Goal: Task Accomplishment & Management: Manage account settings

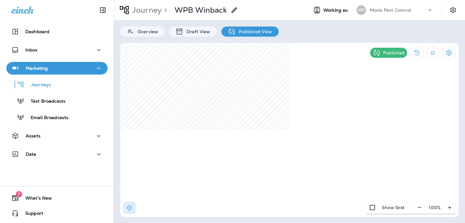
select select "*******"
click at [381, 130] on use at bounding box center [380, 131] width 2 height 3
click at [53, 33] on div "Dashboard" at bounding box center [56, 32] width 91 height 8
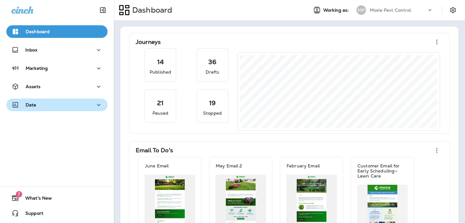
click at [39, 104] on div "Data" at bounding box center [56, 105] width 91 height 8
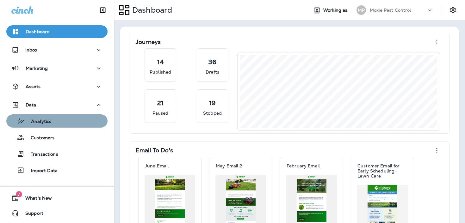
click at [39, 121] on p "Analytics" at bounding box center [38, 122] width 27 height 6
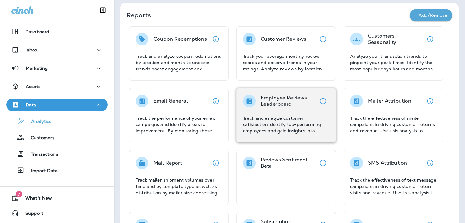
scroll to position [47, 0]
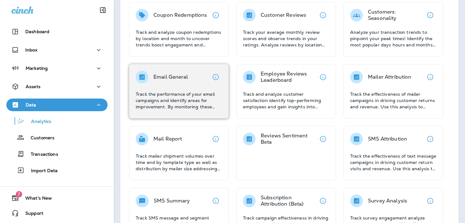
click at [178, 92] on p "Track the performance of your email campaigns and identify areas for improvemen…" at bounding box center [179, 100] width 86 height 19
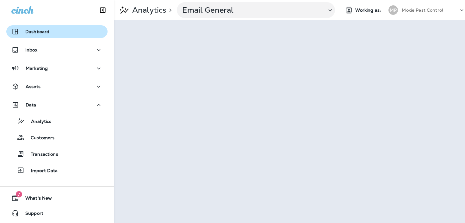
click at [56, 30] on div "Dashboard" at bounding box center [56, 32] width 91 height 8
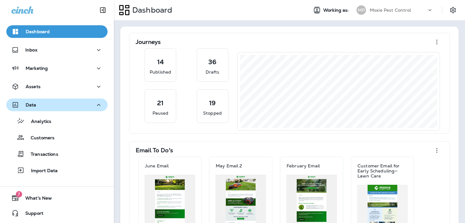
click at [60, 102] on div "Data" at bounding box center [56, 105] width 91 height 8
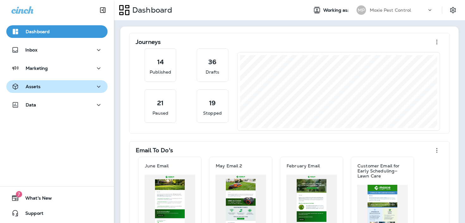
click at [67, 85] on div "Assets" at bounding box center [56, 87] width 91 height 8
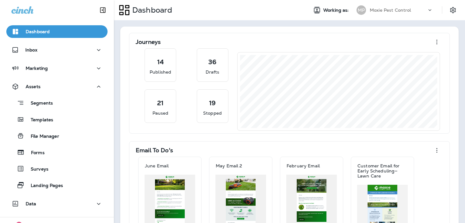
click at [61, 113] on div "Segments Templates File Manager Forms Surveys Landing Pages" at bounding box center [56, 142] width 101 height 99
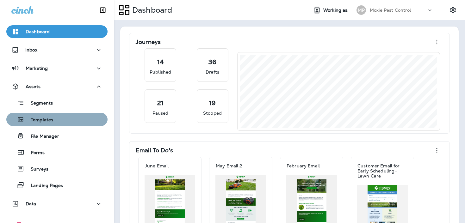
click at [57, 120] on div "Templates" at bounding box center [57, 119] width 96 height 9
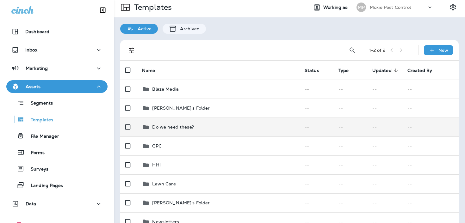
scroll to position [1, 0]
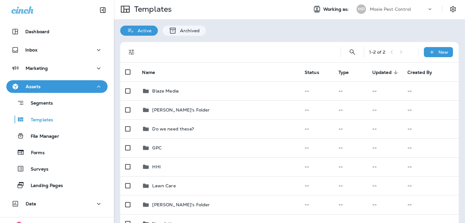
click at [66, 86] on div "Assets" at bounding box center [56, 87] width 91 height 8
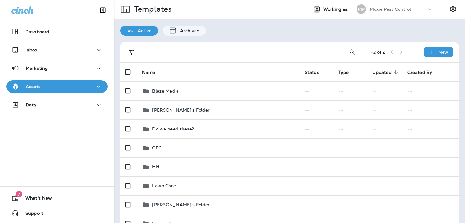
click at [70, 76] on div "Marketing" at bounding box center [57, 70] width 114 height 16
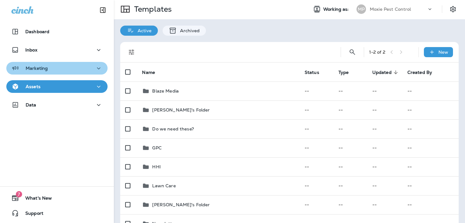
click at [71, 72] on button "Marketing" at bounding box center [56, 68] width 101 height 13
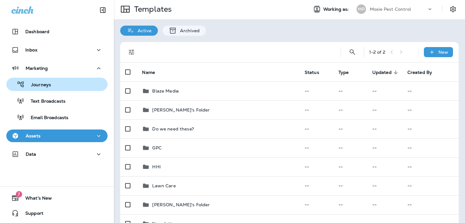
click at [68, 85] on div "Journeys" at bounding box center [57, 84] width 96 height 9
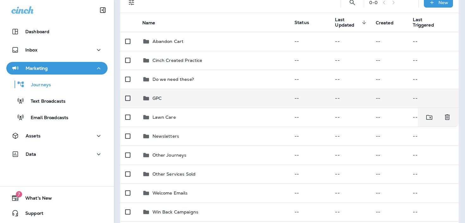
scroll to position [72, 0]
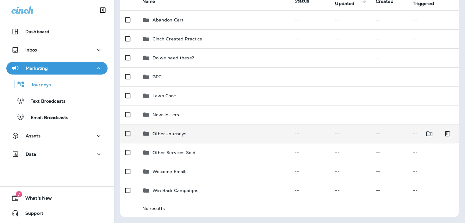
click at [197, 136] on div "Other Journeys" at bounding box center [213, 134] width 142 height 8
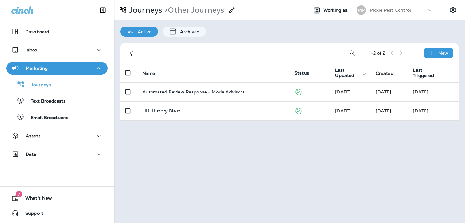
click at [233, 11] on icon at bounding box center [232, 10] width 8 height 8
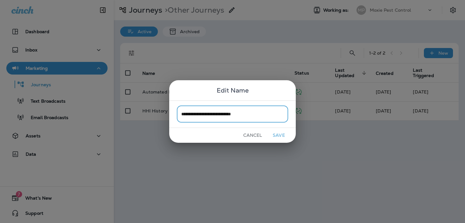
type input "**********"
click at [283, 137] on button "Save" at bounding box center [279, 136] width 24 height 10
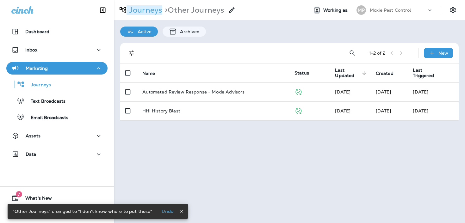
click at [148, 13] on p "Journeys" at bounding box center [145, 9] width 36 height 9
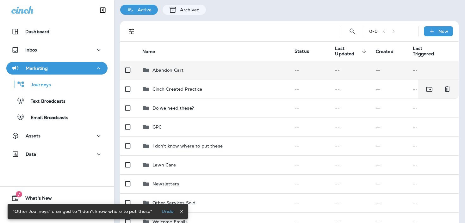
scroll to position [72, 0]
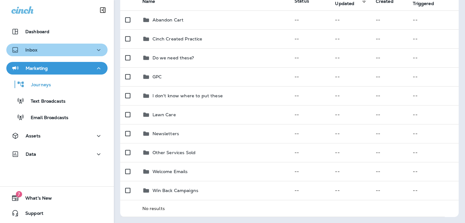
click at [77, 52] on div "Inbox" at bounding box center [56, 50] width 91 height 8
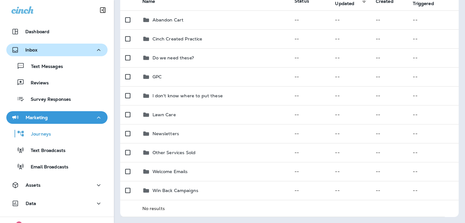
click at [77, 52] on div "Inbox" at bounding box center [56, 50] width 91 height 8
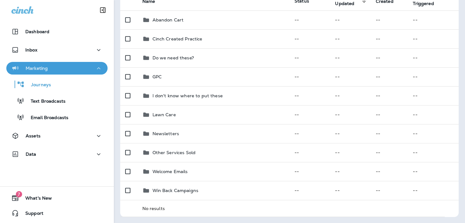
click at [76, 72] on div "Marketing" at bounding box center [56, 69] width 91 height 8
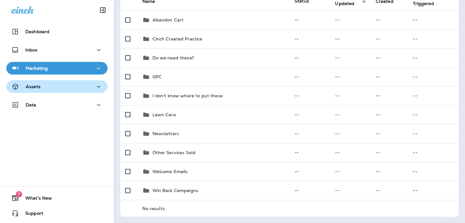
click at [69, 85] on div "Assets" at bounding box center [56, 87] width 91 height 8
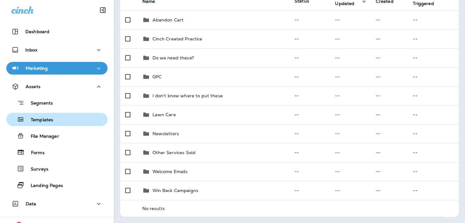
click at [63, 119] on div "Templates" at bounding box center [57, 119] width 96 height 9
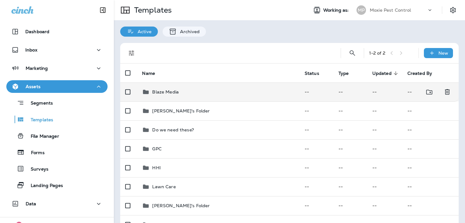
scroll to position [112, 0]
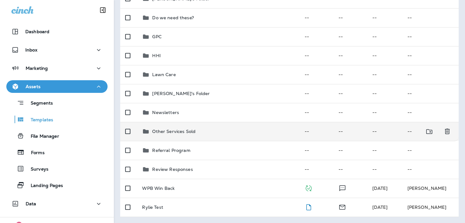
click at [181, 134] on div "Other Services Sold" at bounding box center [173, 132] width 43 height 8
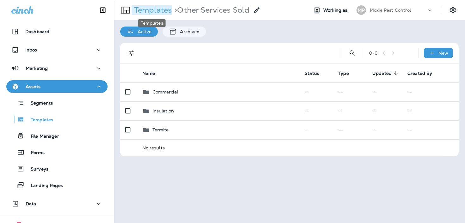
click at [160, 11] on p "Templates" at bounding box center [152, 9] width 40 height 9
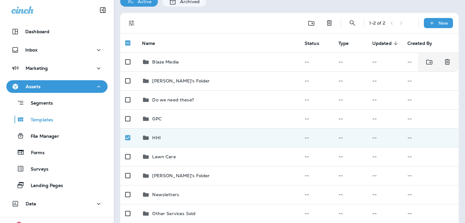
scroll to position [26, 0]
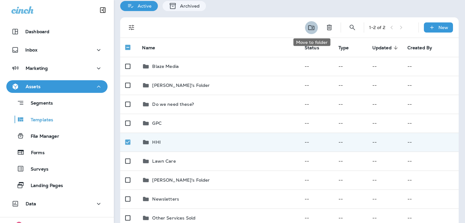
click at [313, 27] on icon "Move to folder" at bounding box center [312, 28] width 8 height 8
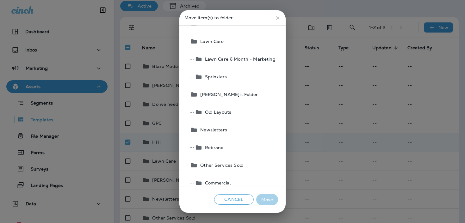
scroll to position [155, 0]
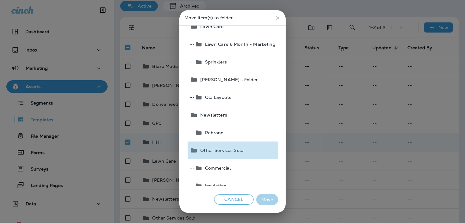
click at [236, 153] on button "Other Services Sold" at bounding box center [233, 151] width 90 height 18
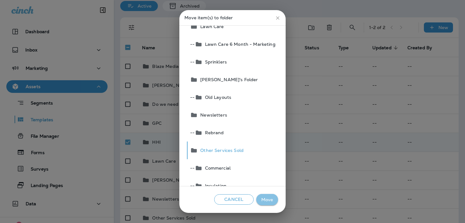
click at [269, 197] on button "Move" at bounding box center [267, 200] width 22 height 12
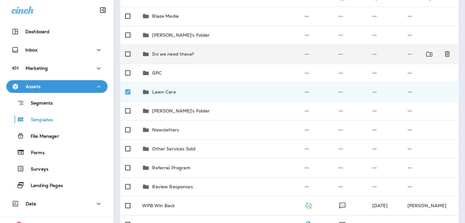
scroll to position [0, 0]
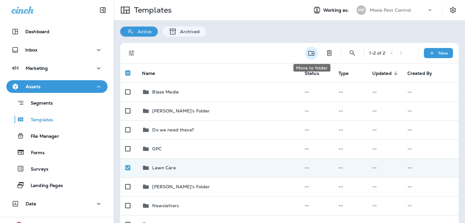
click at [307, 51] on button "Move to folder" at bounding box center [311, 53] width 13 height 13
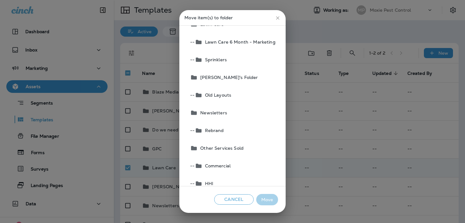
scroll to position [178, 0]
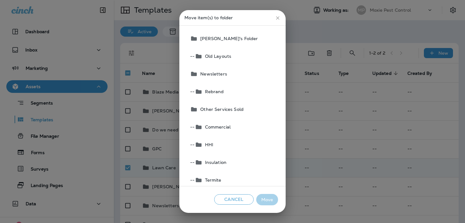
click at [231, 109] on span "Other Services Sold" at bounding box center [221, 109] width 46 height 5
click at [269, 202] on button "Move" at bounding box center [267, 200] width 22 height 12
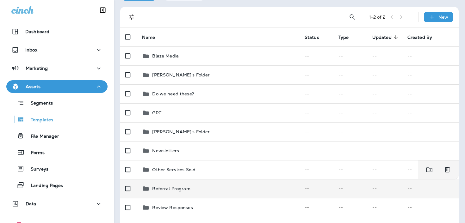
scroll to position [36, 0]
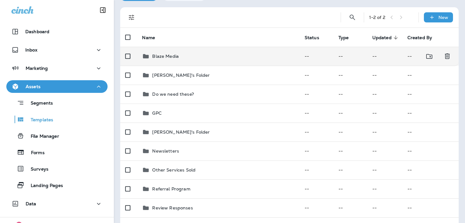
click at [257, 54] on div "Blaze Media" at bounding box center [218, 57] width 152 height 8
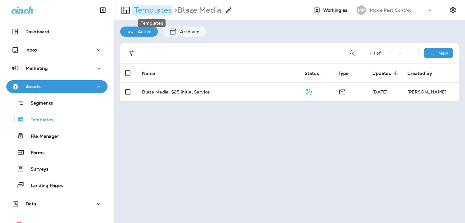
click at [147, 10] on p "Templates" at bounding box center [152, 9] width 40 height 9
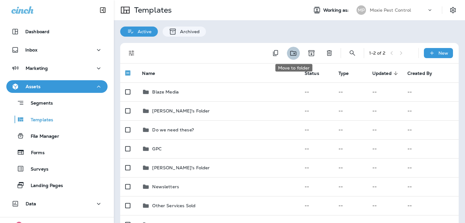
click at [294, 51] on icon "Move to folder" at bounding box center [294, 53] width 8 height 8
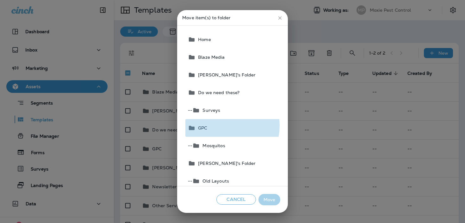
click at [222, 126] on button "GPC" at bounding box center [232, 128] width 95 height 18
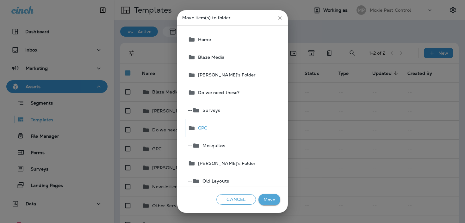
click at [265, 196] on button "Move" at bounding box center [270, 200] width 22 height 12
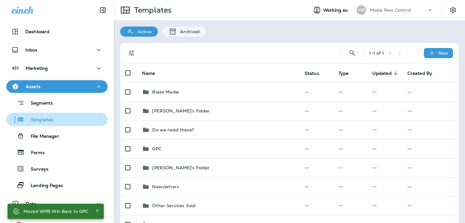
click at [62, 117] on div "Templates" at bounding box center [57, 119] width 96 height 9
click at [85, 79] on div "Dashboard Inbox Marketing Assets Segments Templates File Manager Forms Surveys …" at bounding box center [57, 119] width 114 height 200
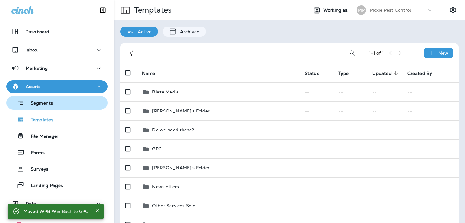
click at [73, 103] on div "Segments" at bounding box center [57, 103] width 96 height 10
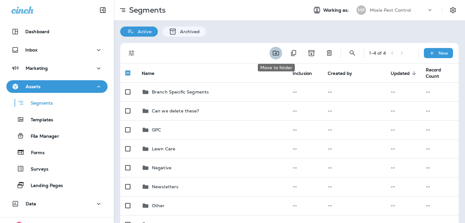
click at [277, 52] on icon "Move to folder" at bounding box center [276, 53] width 8 height 8
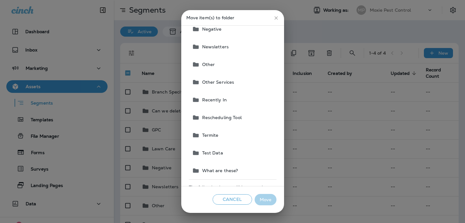
scroll to position [120, 0]
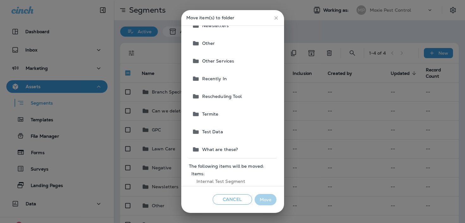
click at [238, 131] on button "Test Data" at bounding box center [233, 132] width 87 height 18
click at [263, 201] on button "Move" at bounding box center [266, 200] width 22 height 12
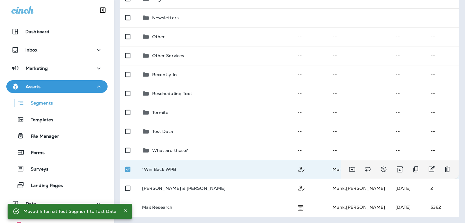
scroll to position [0, 0]
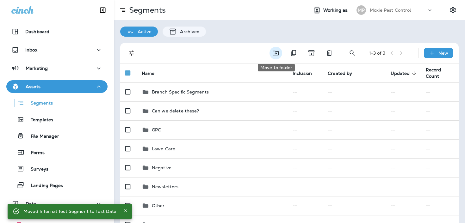
click at [273, 51] on icon "Move to folder" at bounding box center [276, 53] width 8 height 8
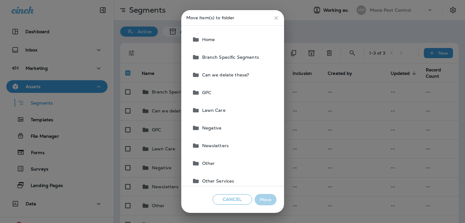
click at [244, 56] on span "Branch Specific Segments" at bounding box center [229, 57] width 59 height 5
click at [262, 199] on button "Move" at bounding box center [266, 200] width 22 height 12
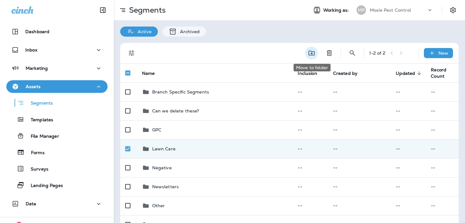
click at [309, 53] on icon "Move to folder" at bounding box center [312, 53] width 8 height 8
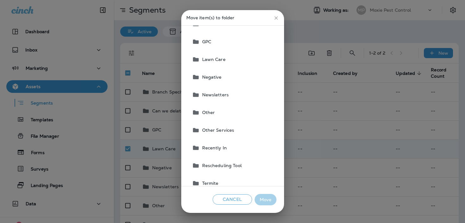
scroll to position [52, 0]
click at [236, 130] on button "Other Services" at bounding box center [233, 130] width 87 height 18
click at [268, 201] on button "Move" at bounding box center [266, 200] width 22 height 12
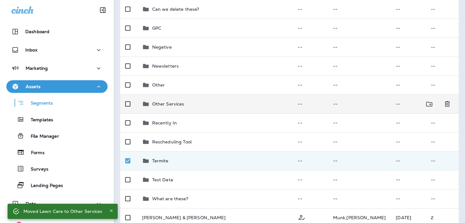
scroll to position [0, 0]
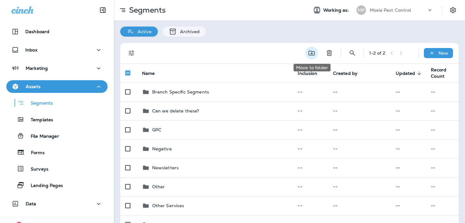
click at [310, 53] on icon "Move to folder" at bounding box center [312, 53] width 8 height 8
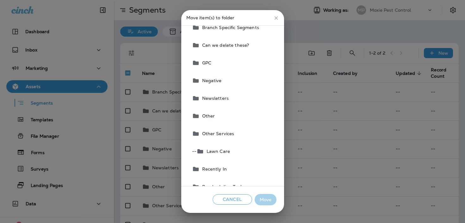
scroll to position [31, 0]
click at [227, 135] on span "Other Services" at bounding box center [217, 132] width 35 height 5
click at [270, 203] on button "Move" at bounding box center [266, 200] width 22 height 12
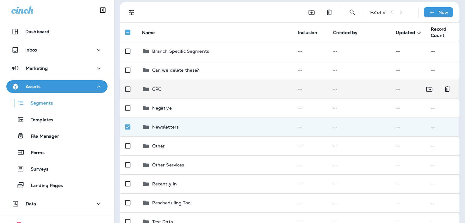
scroll to position [0, 0]
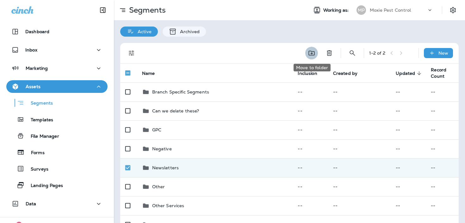
click at [310, 53] on icon "Move to folder" at bounding box center [312, 53] width 8 height 8
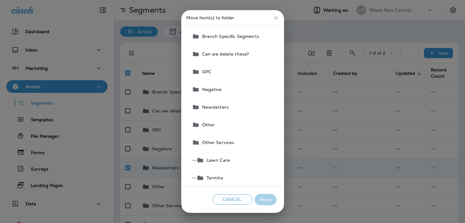
scroll to position [21, 0]
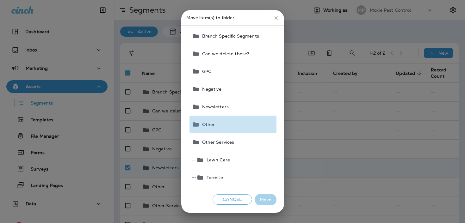
click at [215, 127] on button "Other" at bounding box center [233, 125] width 87 height 18
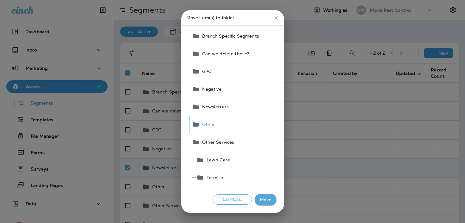
click at [275, 200] on button "Move" at bounding box center [266, 200] width 22 height 12
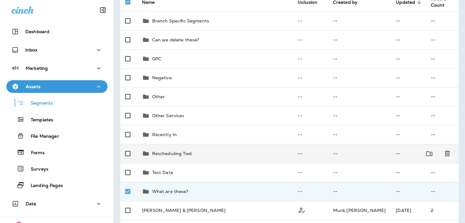
scroll to position [0, 0]
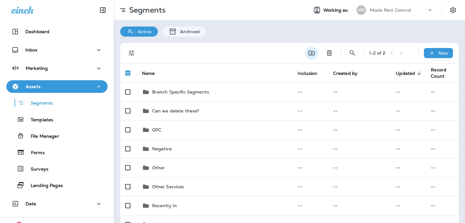
click at [311, 54] on icon "Move to folder" at bounding box center [312, 53] width 8 height 8
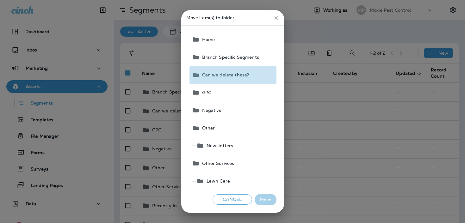
click at [244, 78] on button "Can we delete these?" at bounding box center [233, 75] width 87 height 18
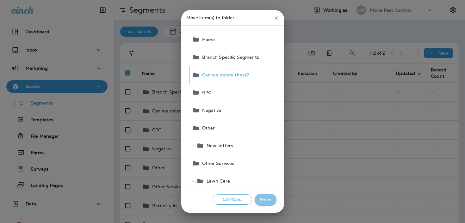
click at [271, 198] on button "Move" at bounding box center [266, 200] width 22 height 12
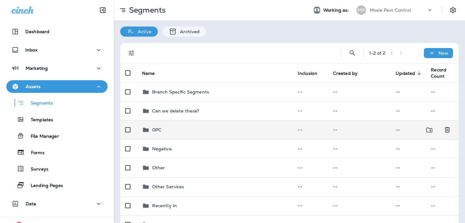
scroll to position [74, 0]
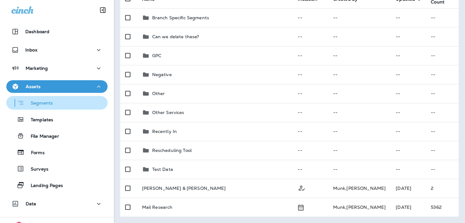
click at [51, 104] on p "Segments" at bounding box center [38, 104] width 28 height 6
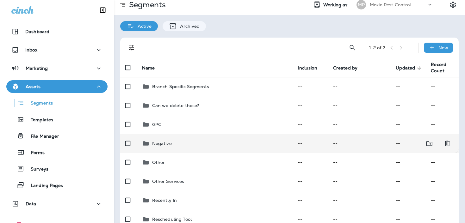
scroll to position [0, 0]
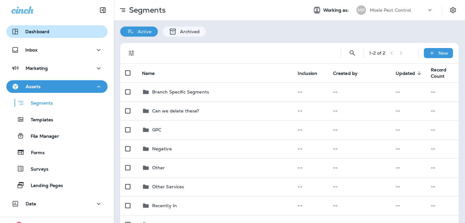
click at [62, 36] on button "Dashboard" at bounding box center [56, 31] width 101 height 13
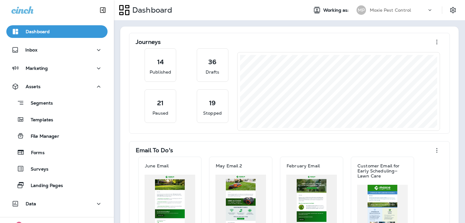
click at [64, 212] on div "Data" at bounding box center [57, 206] width 114 height 16
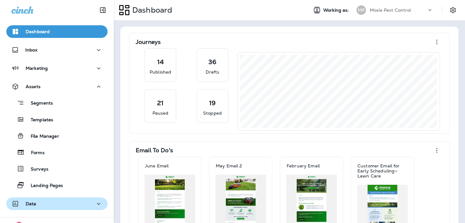
click at [65, 206] on div "Data" at bounding box center [56, 204] width 91 height 8
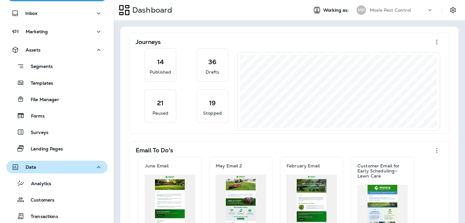
scroll to position [97, 0]
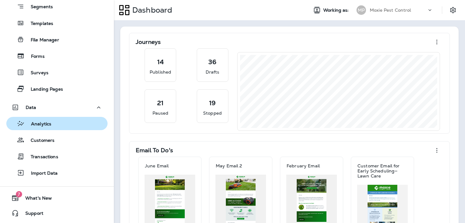
click at [75, 122] on div "Analytics" at bounding box center [57, 123] width 96 height 9
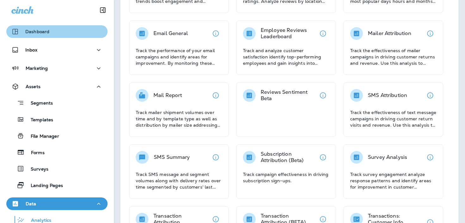
click at [62, 29] on div "Dashboard" at bounding box center [56, 32] width 91 height 8
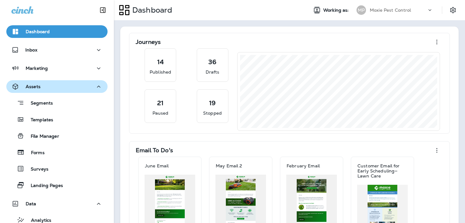
click at [71, 83] on div "Assets" at bounding box center [56, 87] width 91 height 8
